Goal: Task Accomplishment & Management: Manage account settings

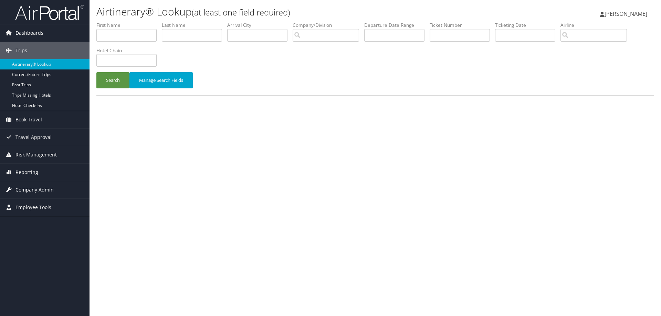
click at [24, 190] on span "Company Admin" at bounding box center [34, 189] width 38 height 17
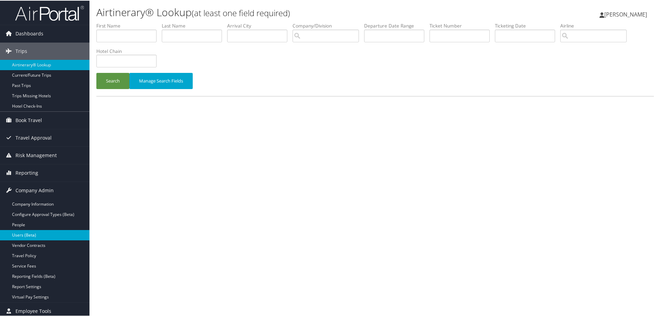
click at [23, 233] on link "Users (Beta)" at bounding box center [45, 235] width 90 height 10
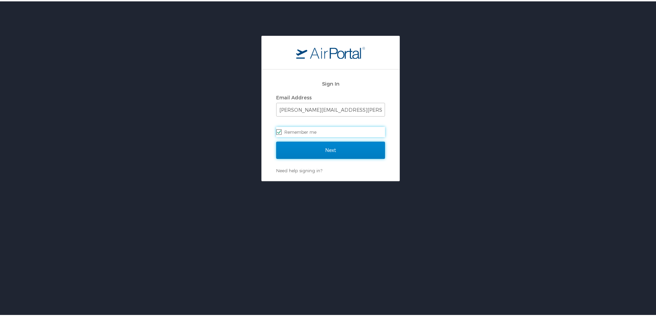
click at [278, 149] on input "Next" at bounding box center [330, 148] width 109 height 17
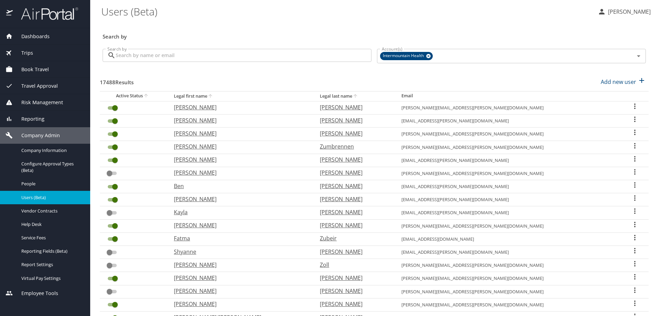
click at [148, 60] on input "Search by" at bounding box center [244, 55] width 256 height 13
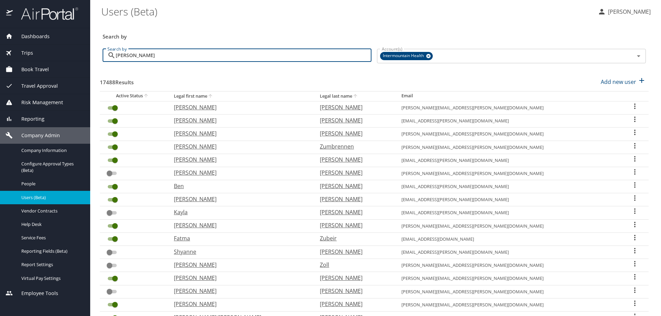
type input "morley"
checkbox input "false"
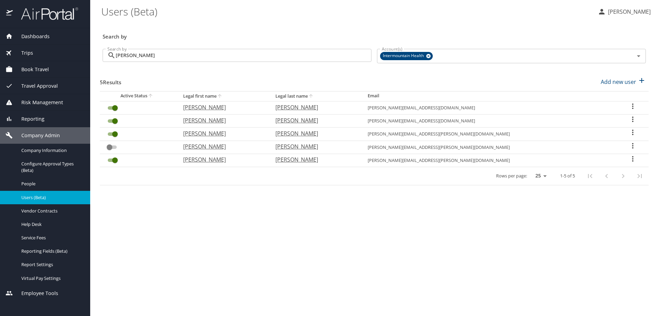
click at [629, 158] on icon "User Search Table" at bounding box center [633, 159] width 8 height 8
click at [622, 157] on li "View profile" at bounding box center [607, 160] width 100 height 12
select select "US"
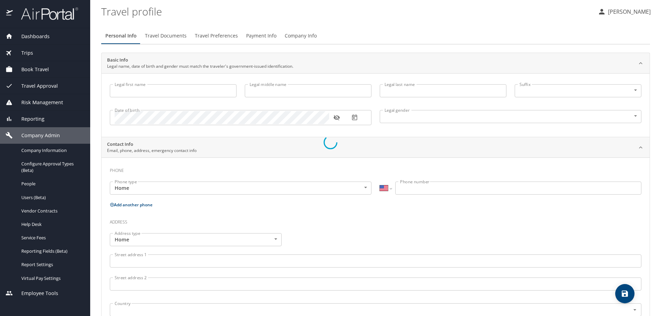
select select "US"
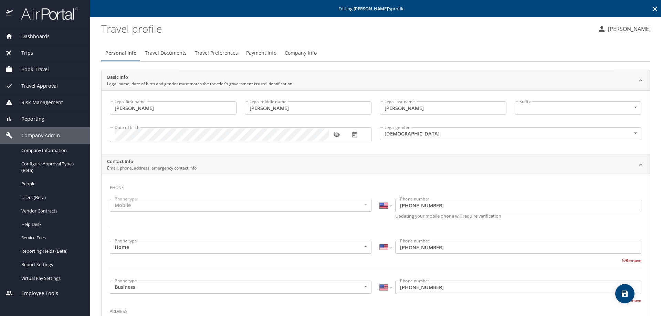
type input "richard"
type input "allen"
type input "morley"
type input "Male"
click at [177, 54] on span "Travel Documents" at bounding box center [166, 53] width 42 height 9
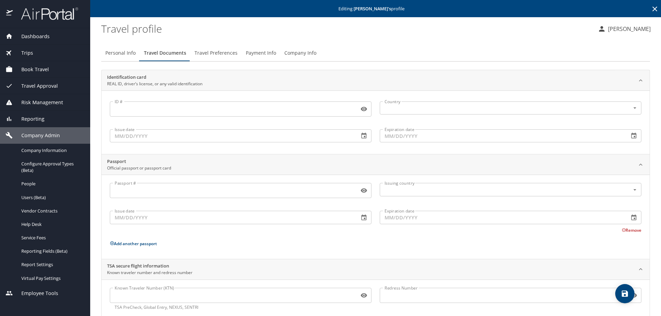
click at [139, 300] on input "Known Traveler Number (KTN)" at bounding box center [233, 295] width 247 height 13
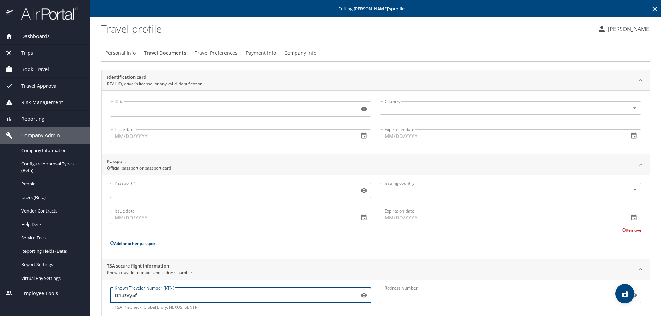
type input "tt13zvy5f"
click at [627, 293] on icon "save" at bounding box center [625, 294] width 6 height 6
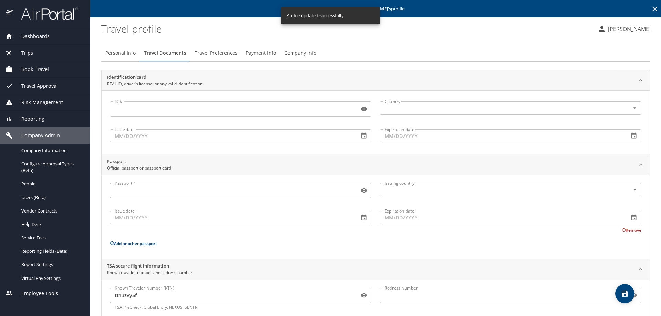
click at [651, 6] on icon at bounding box center [655, 9] width 8 height 8
